Goal: Check status: Check status

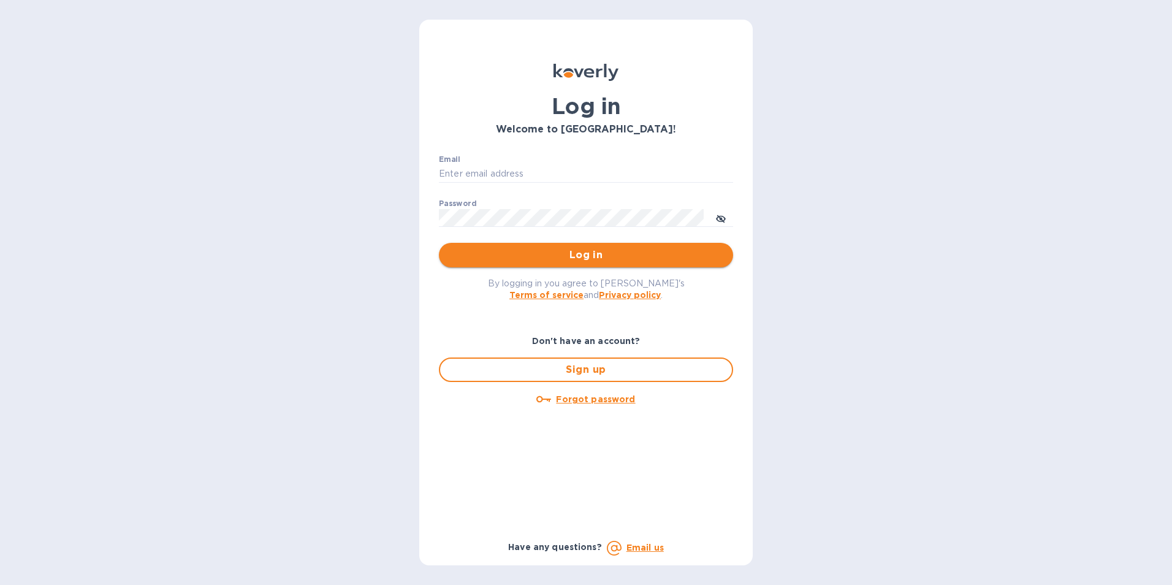
type input "[PERSON_NAME][EMAIL_ADDRESS][DOMAIN_NAME]"
click at [586, 249] on span "Log in" at bounding box center [586, 255] width 275 height 15
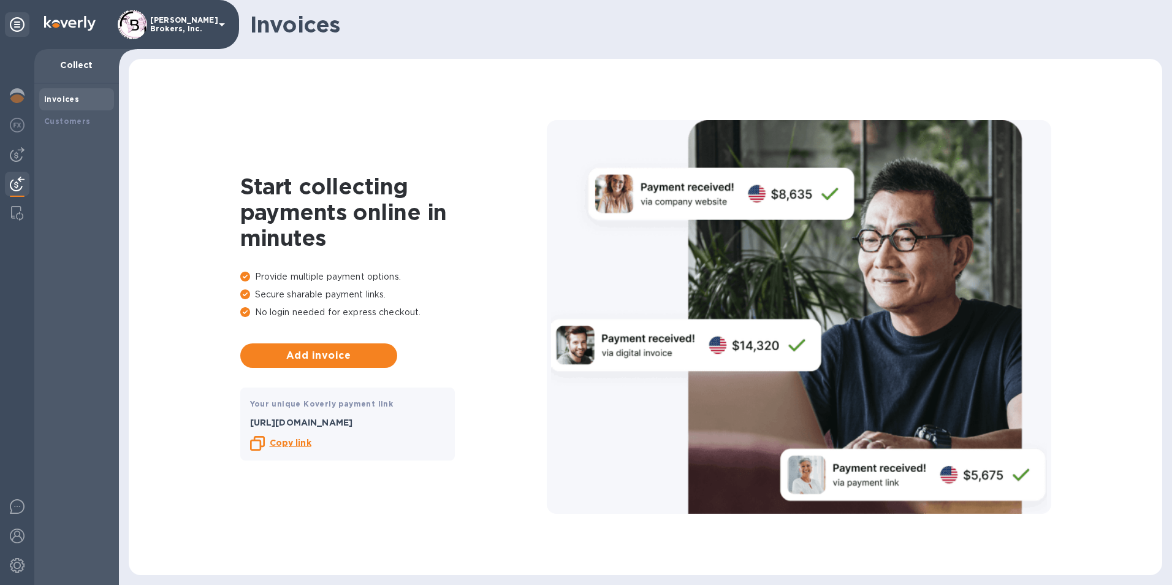
click at [17, 181] on img at bounding box center [17, 183] width 15 height 15
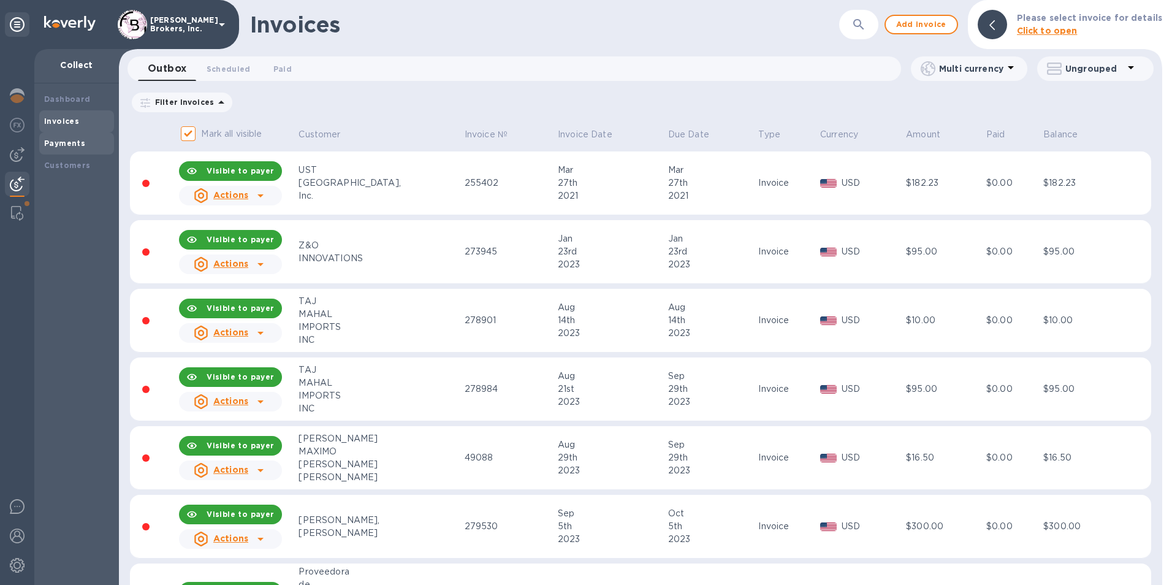
click at [78, 143] on b "Payments" at bounding box center [64, 142] width 41 height 9
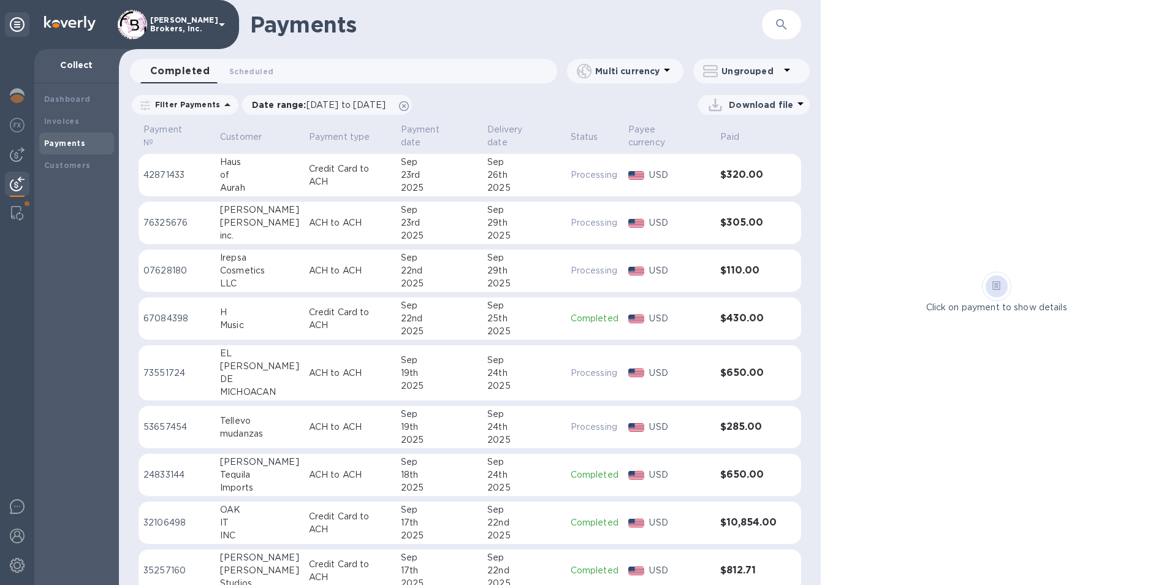
click at [350, 420] on p "ACH to ACH" at bounding box center [350, 426] width 82 height 13
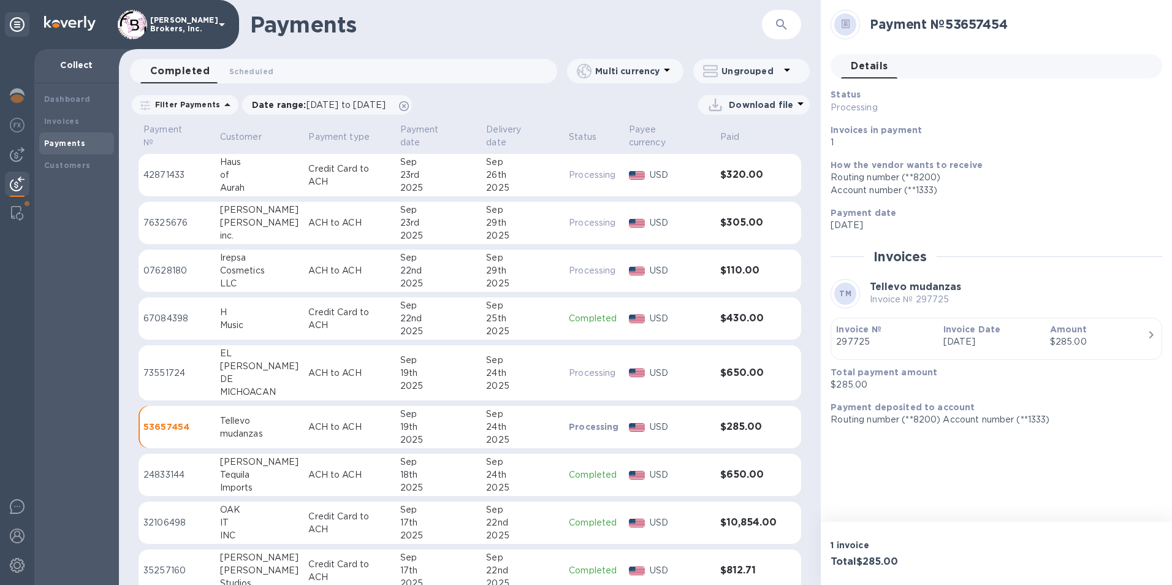
click at [452, 366] on div "19th" at bounding box center [438, 372] width 77 height 13
click at [175, 312] on p "67084398" at bounding box center [176, 318] width 67 height 13
click at [166, 265] on p "07628180" at bounding box center [176, 270] width 66 height 13
click at [176, 216] on p "76325676" at bounding box center [176, 222] width 67 height 13
click at [250, 181] on div "Aurah" at bounding box center [259, 187] width 79 height 13
